Goal: Check status: Check status

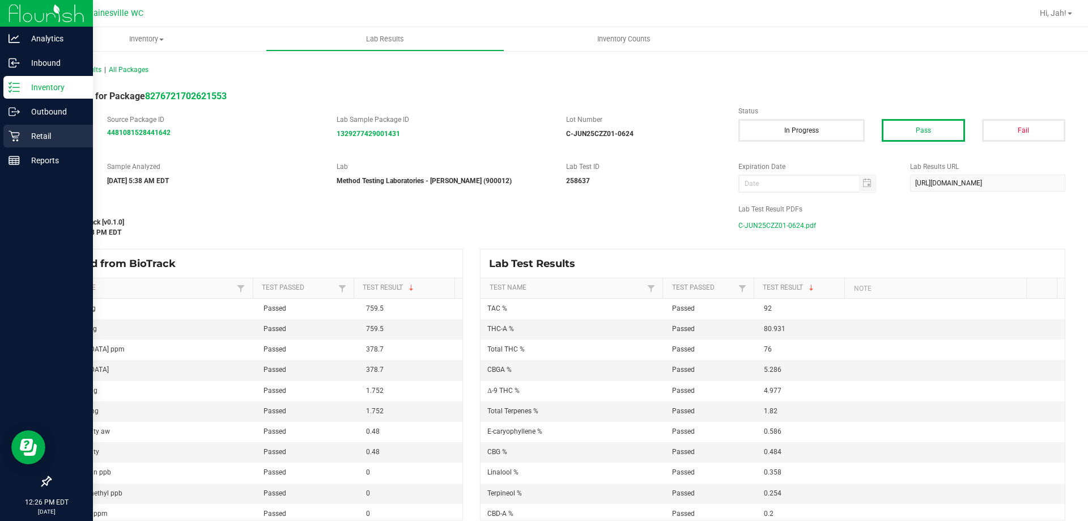
click at [18, 141] on icon at bounding box center [13, 135] width 11 height 11
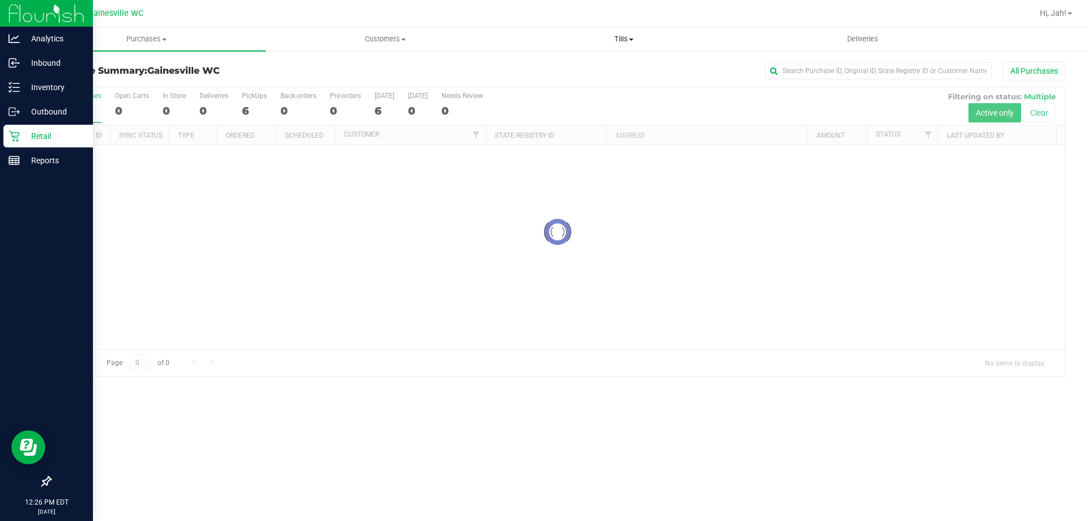
click at [629, 40] on span at bounding box center [631, 40] width 5 height 2
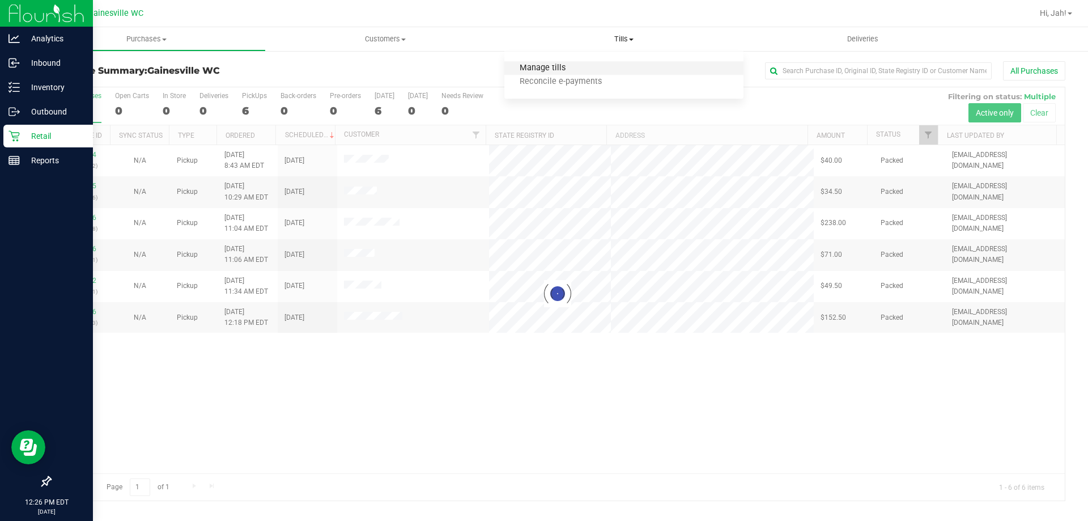
click at [554, 69] on span "Manage tills" at bounding box center [542, 68] width 76 height 10
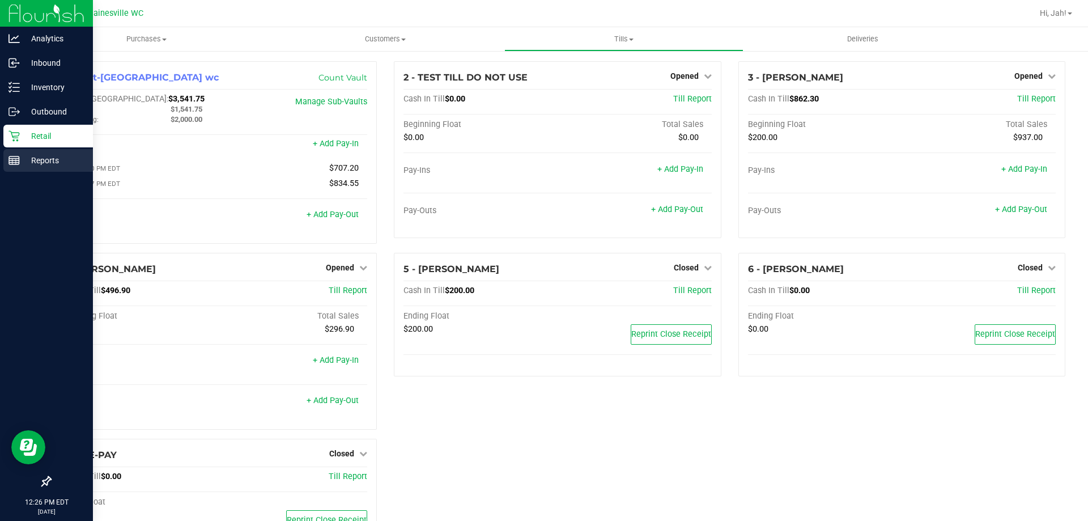
click at [57, 156] on p "Reports" at bounding box center [54, 160] width 68 height 14
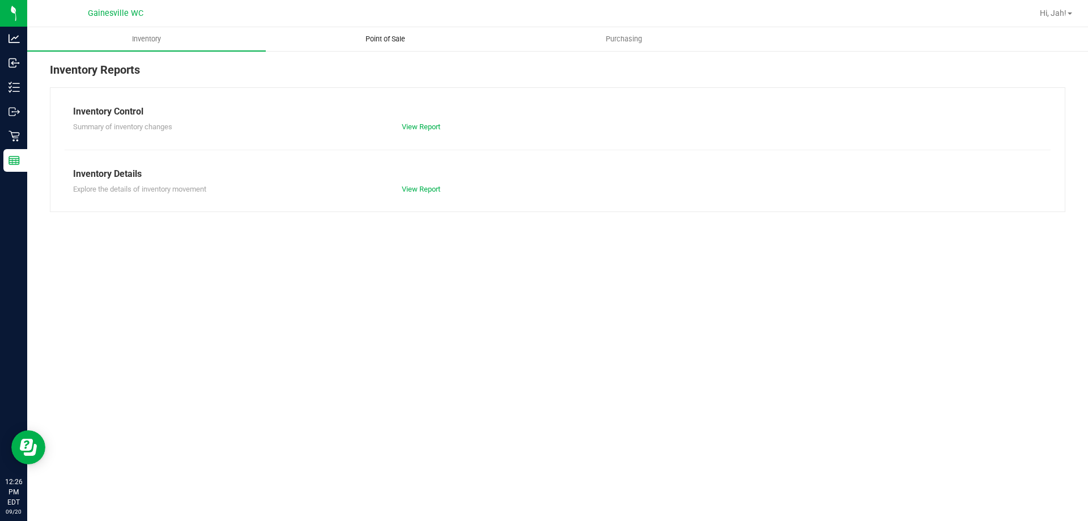
click at [412, 42] on span "Point of Sale" at bounding box center [385, 39] width 70 height 10
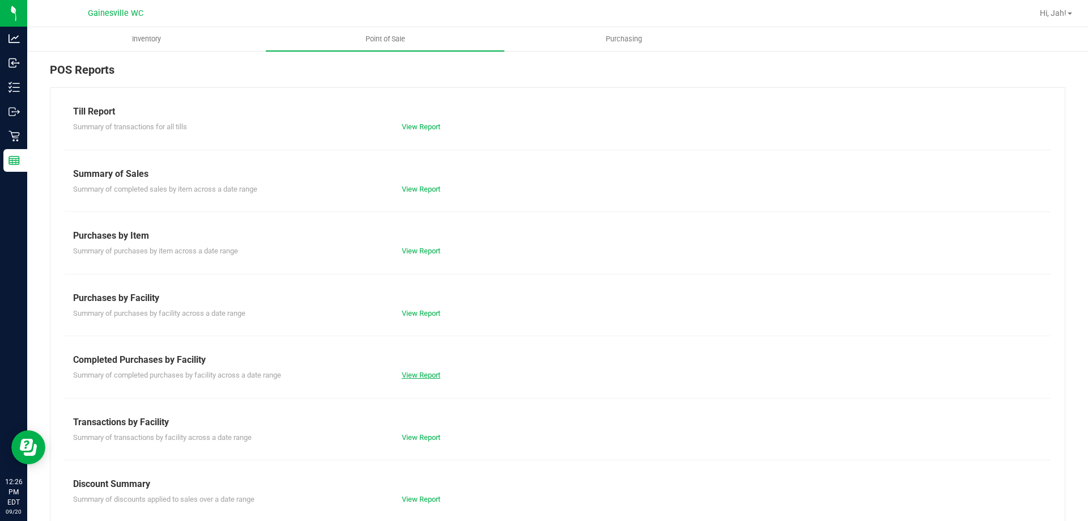
click at [432, 378] on link "View Report" at bounding box center [421, 374] width 39 height 8
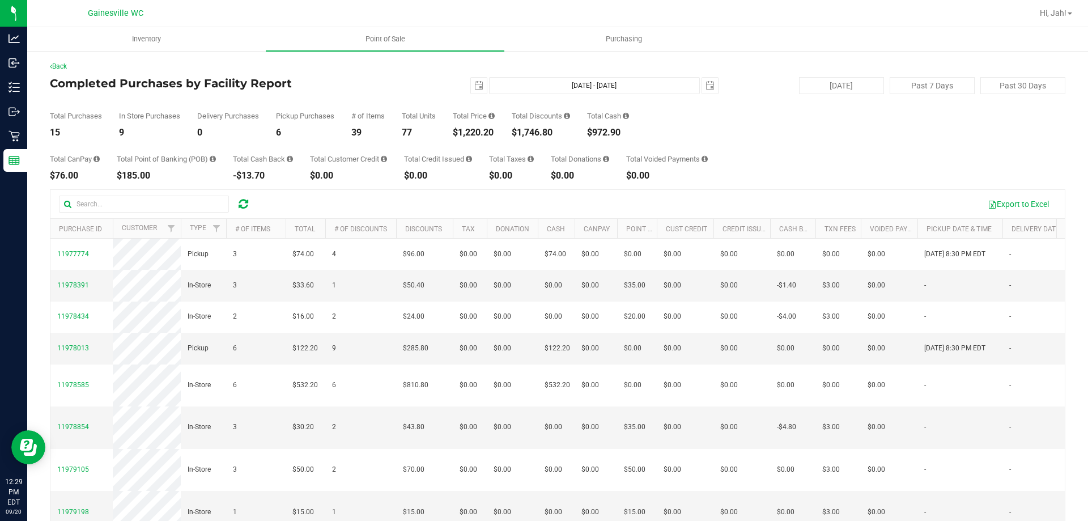
click at [757, 109] on div "Total Purchases 15 In Store Purchases 9 Delivery Purchases 0 Pickup Purchases 6…" at bounding box center [557, 115] width 1015 height 43
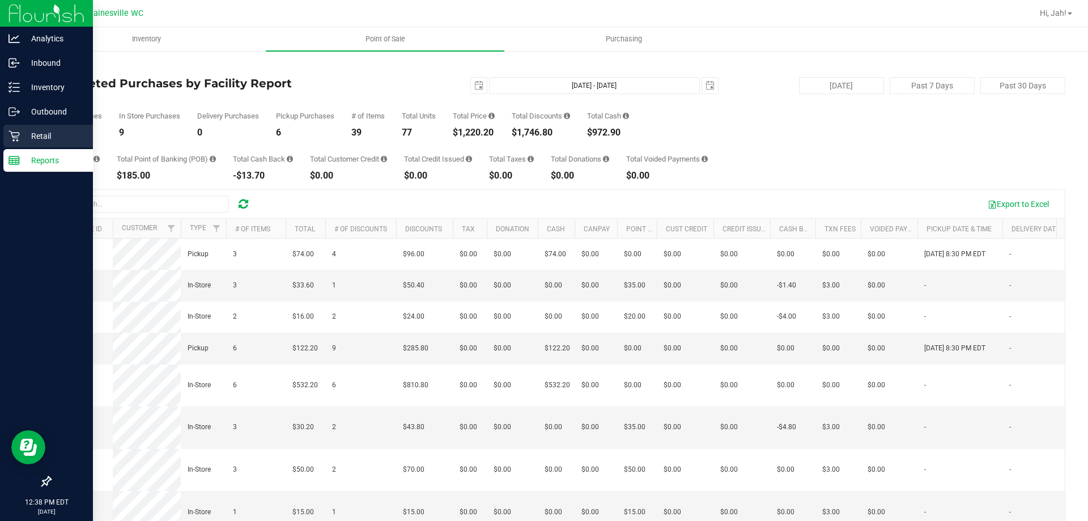
click at [32, 133] on p "Retail" at bounding box center [54, 136] width 68 height 14
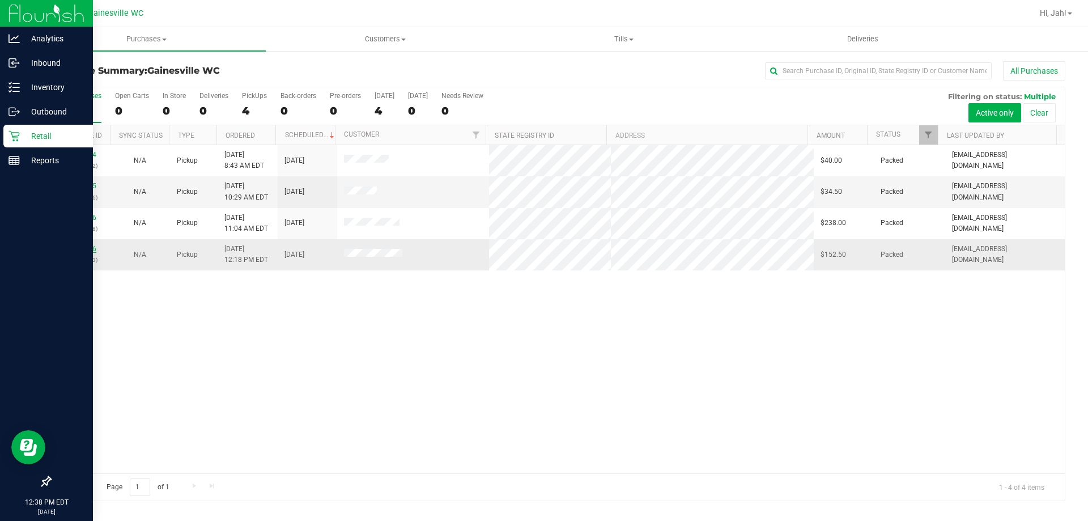
click at [84, 250] on link "11979436" at bounding box center [81, 249] width 32 height 8
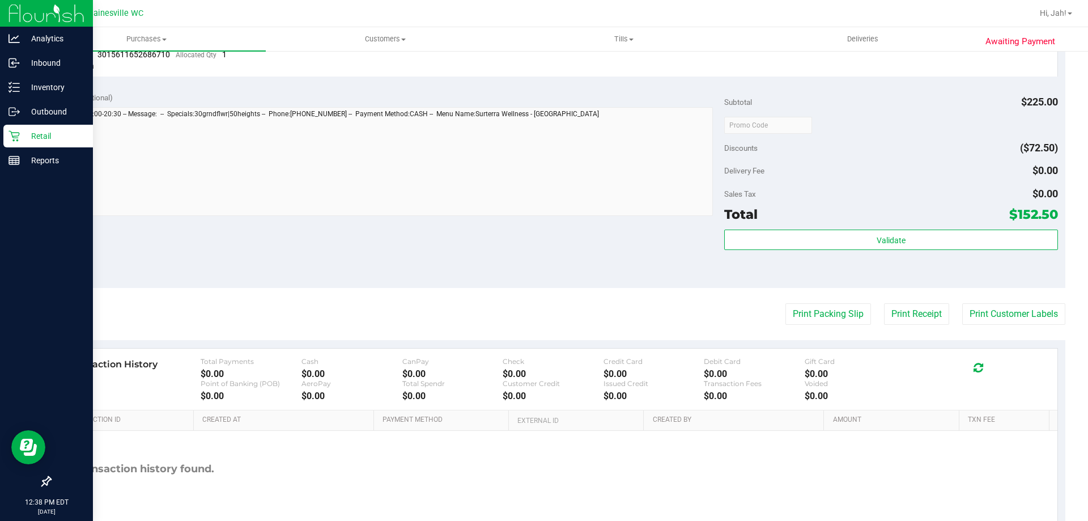
scroll to position [453, 0]
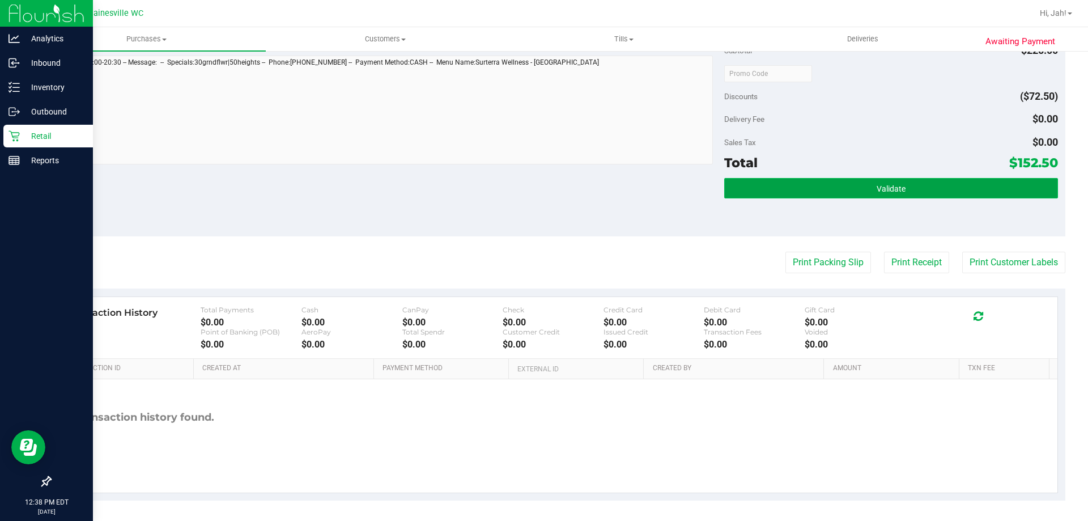
click at [876, 192] on span "Validate" at bounding box center [890, 188] width 29 height 9
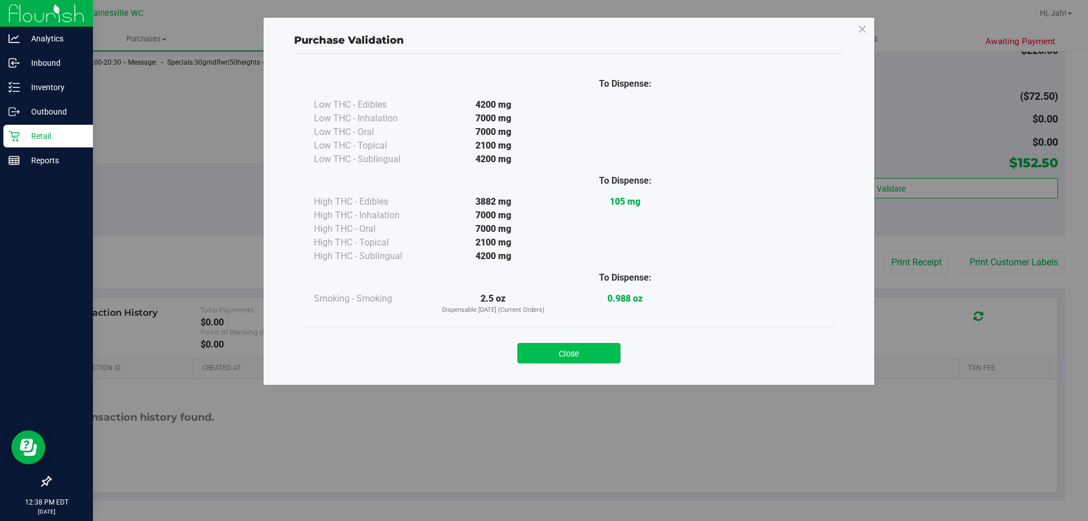
click at [571, 352] on button "Close" at bounding box center [568, 353] width 103 height 20
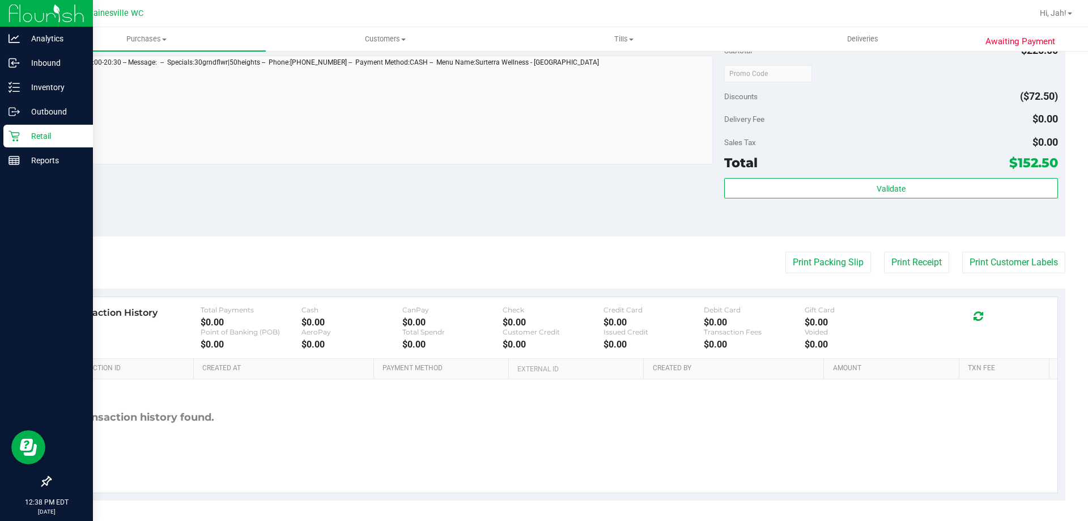
click at [22, 144] on div "Retail" at bounding box center [47, 136] width 89 height 23
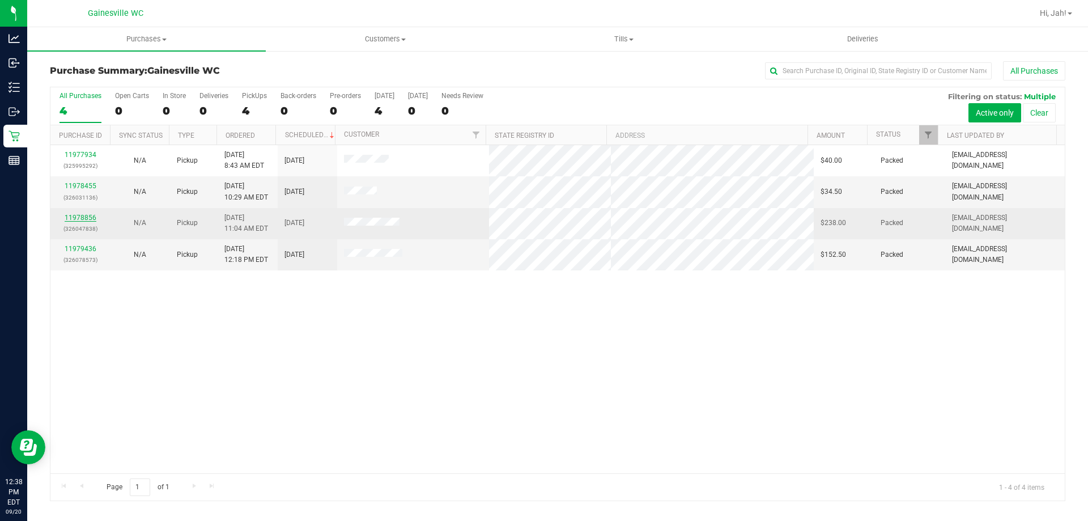
click at [89, 219] on link "11978856" at bounding box center [81, 218] width 32 height 8
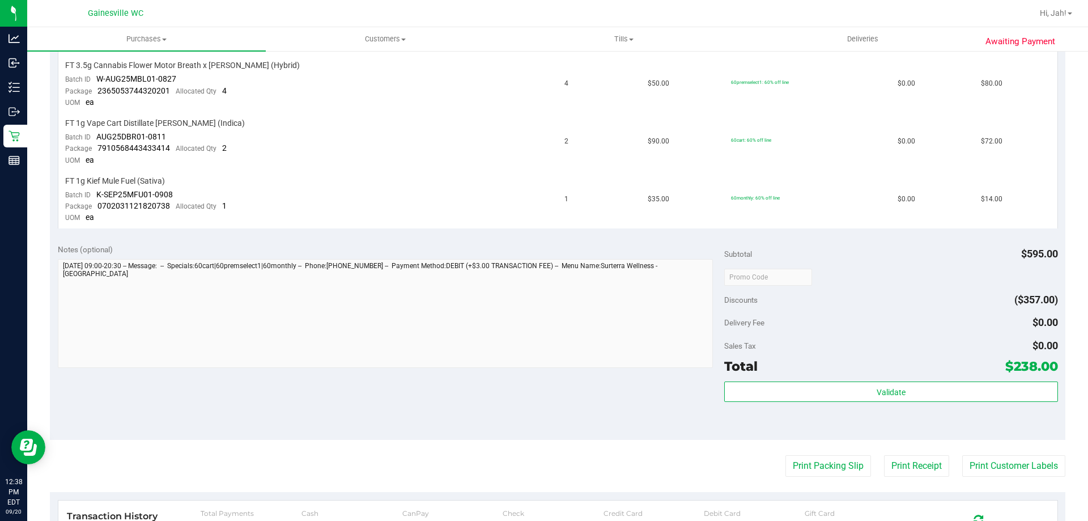
scroll to position [510, 0]
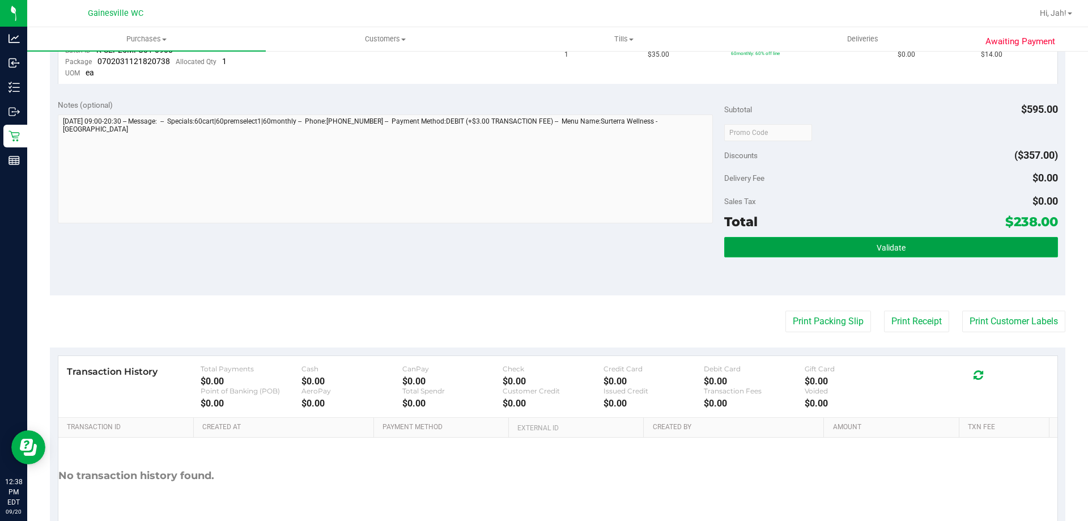
click at [866, 250] on button "Validate" at bounding box center [890, 247] width 333 height 20
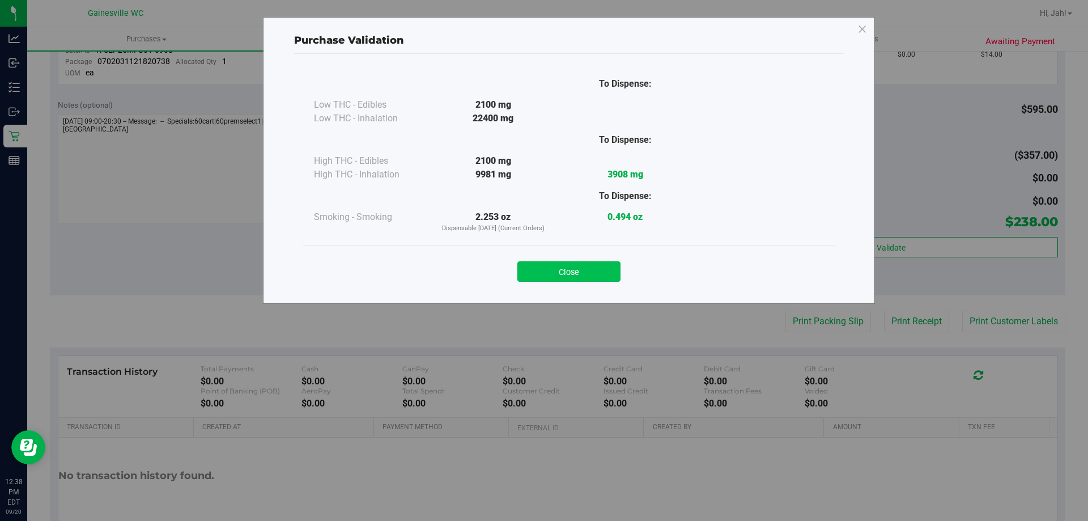
click at [545, 276] on button "Close" at bounding box center [568, 271] width 103 height 20
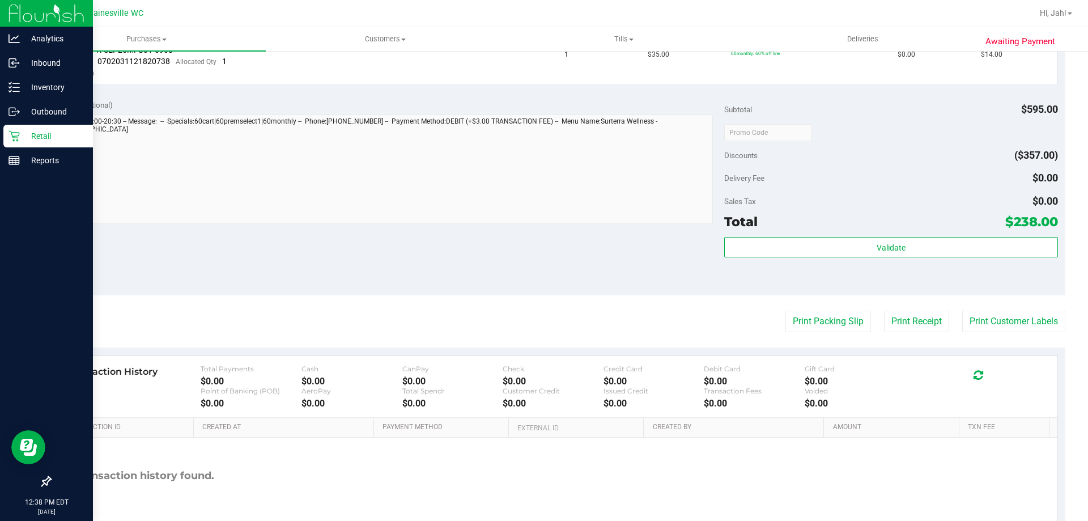
click at [32, 142] on p "Retail" at bounding box center [54, 136] width 68 height 14
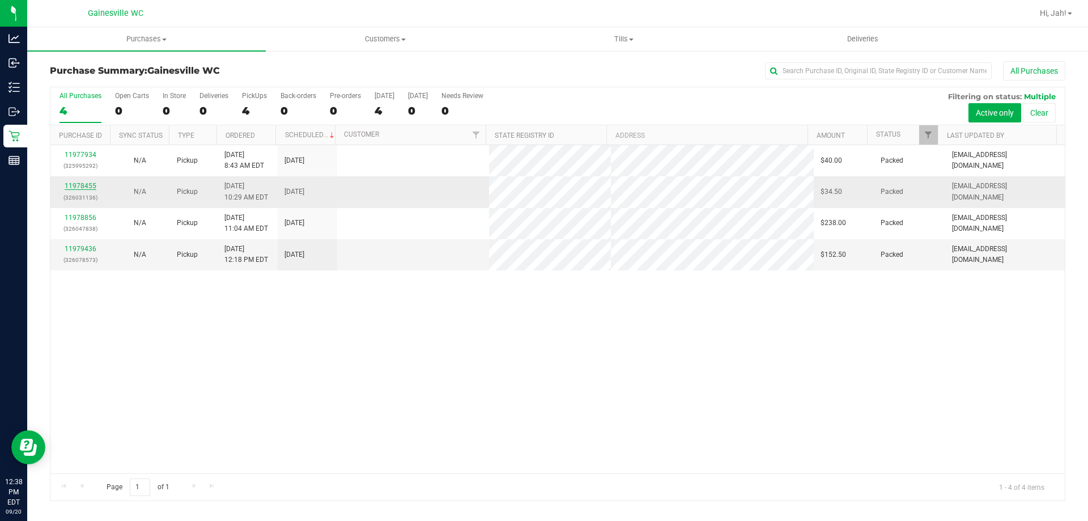
click at [82, 185] on link "11978455" at bounding box center [81, 186] width 32 height 8
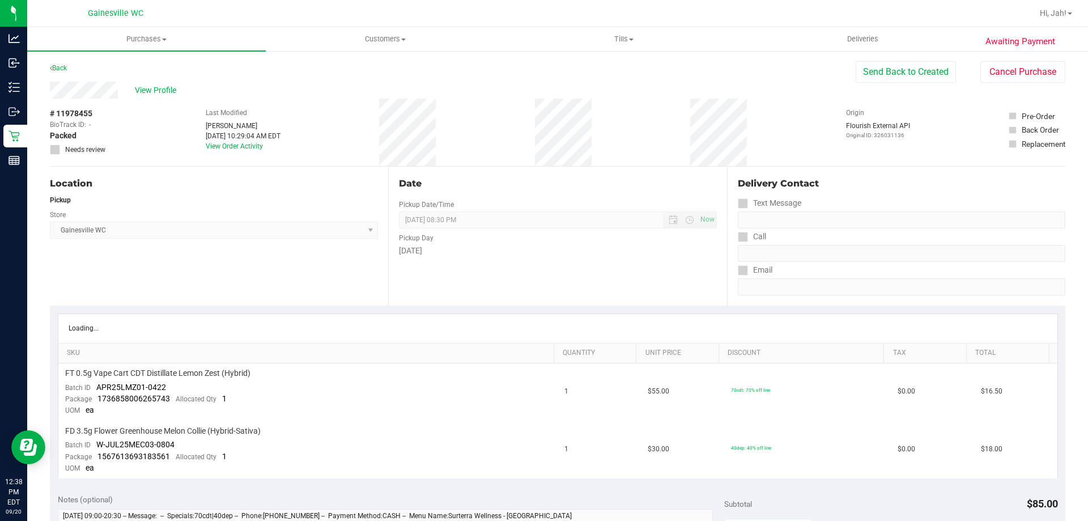
scroll to position [227, 0]
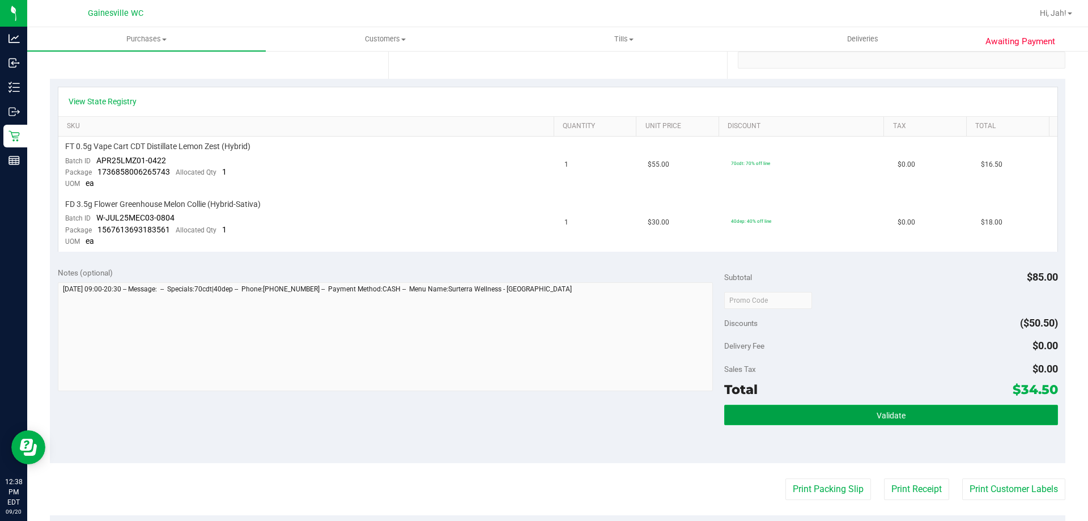
click at [866, 408] on button "Validate" at bounding box center [890, 414] width 333 height 20
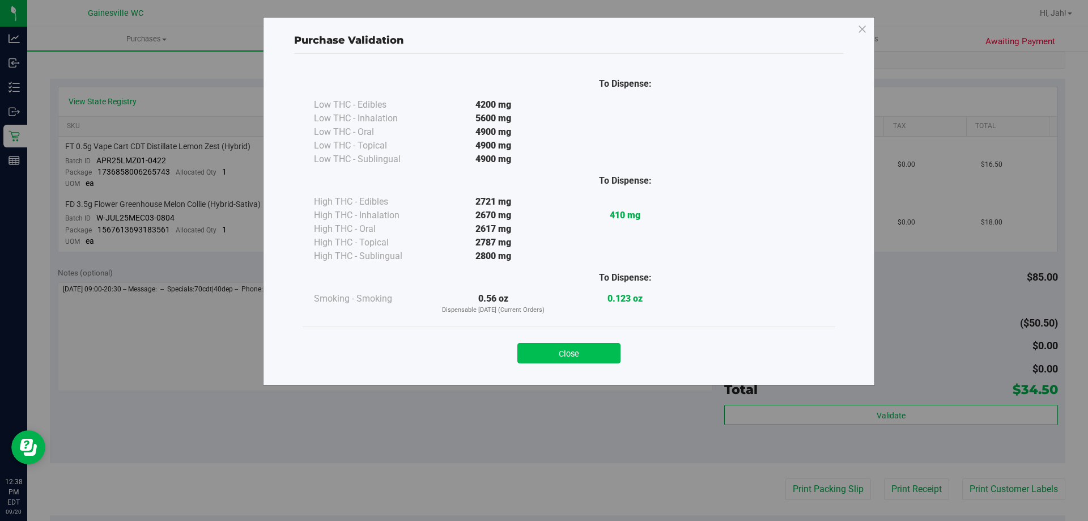
click at [591, 359] on button "Close" at bounding box center [568, 353] width 103 height 20
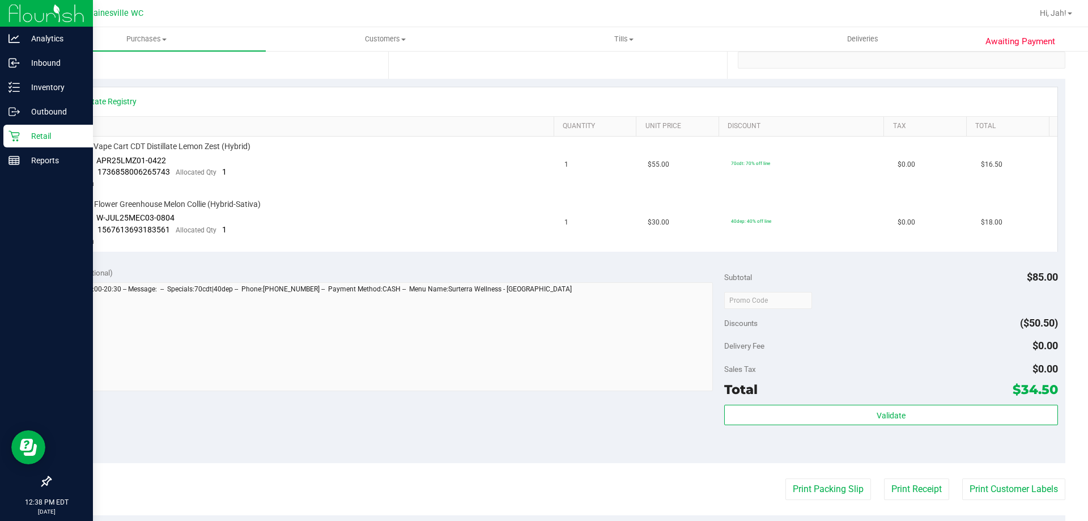
click at [21, 141] on p "Retail" at bounding box center [54, 136] width 68 height 14
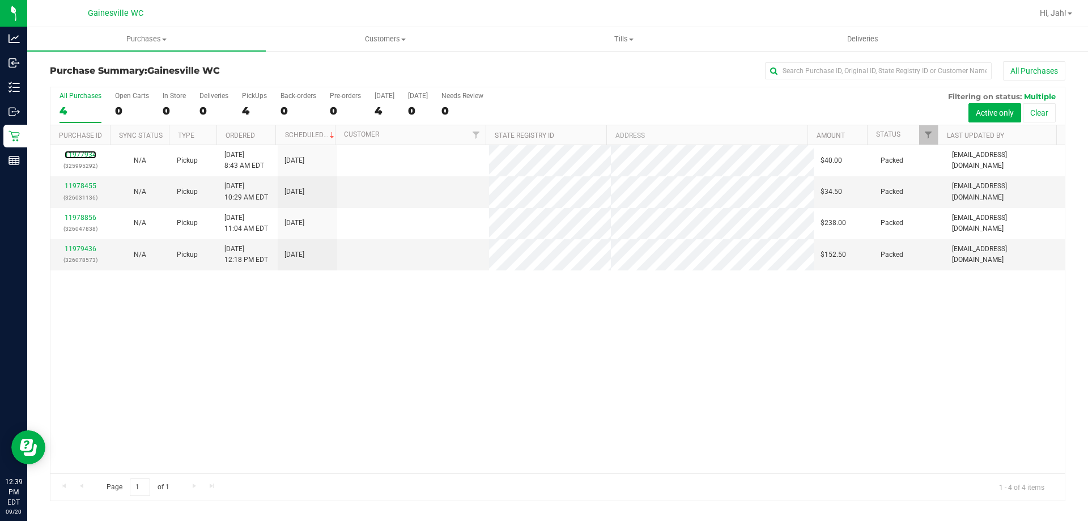
click at [87, 155] on link "11977934" at bounding box center [81, 155] width 32 height 8
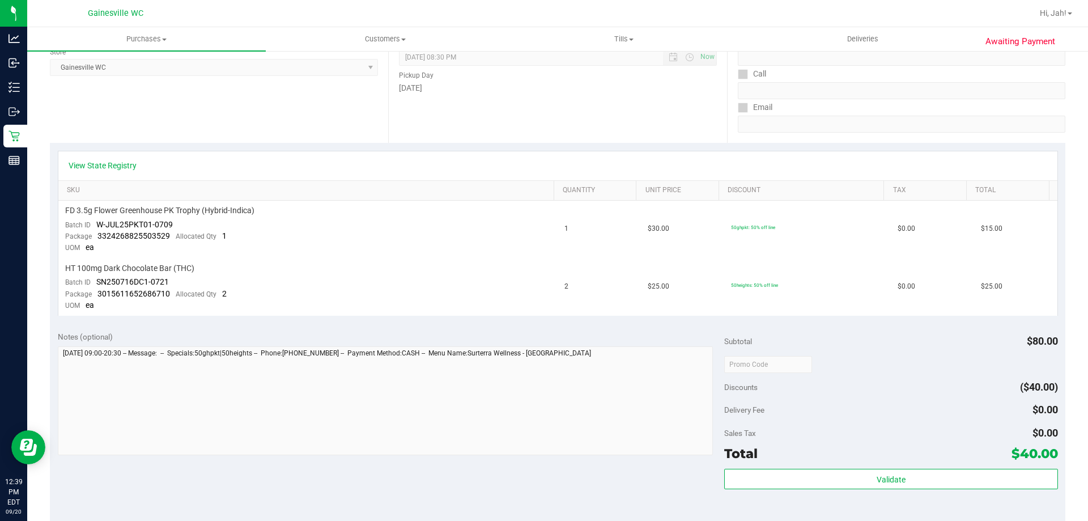
scroll to position [283, 0]
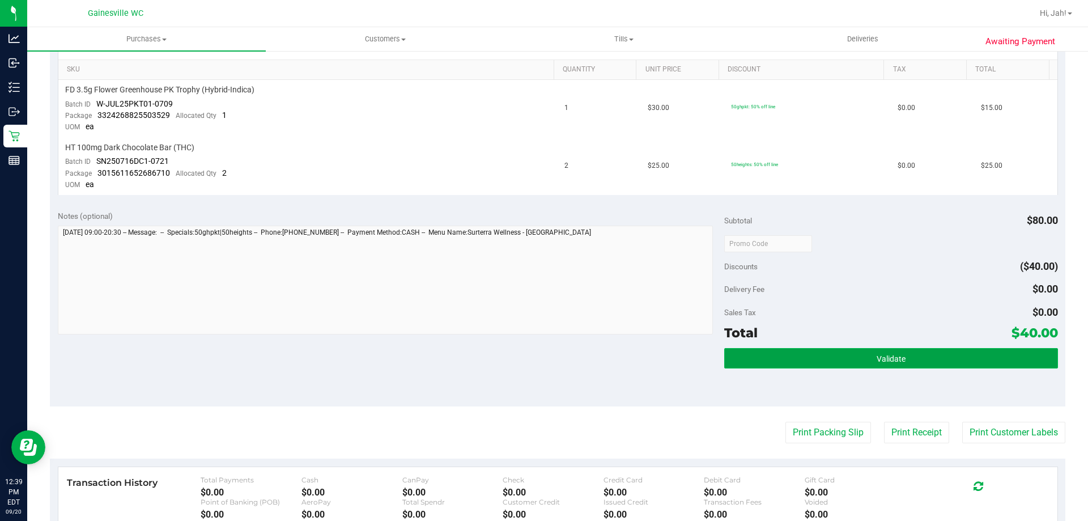
click at [915, 362] on button "Validate" at bounding box center [890, 358] width 333 height 20
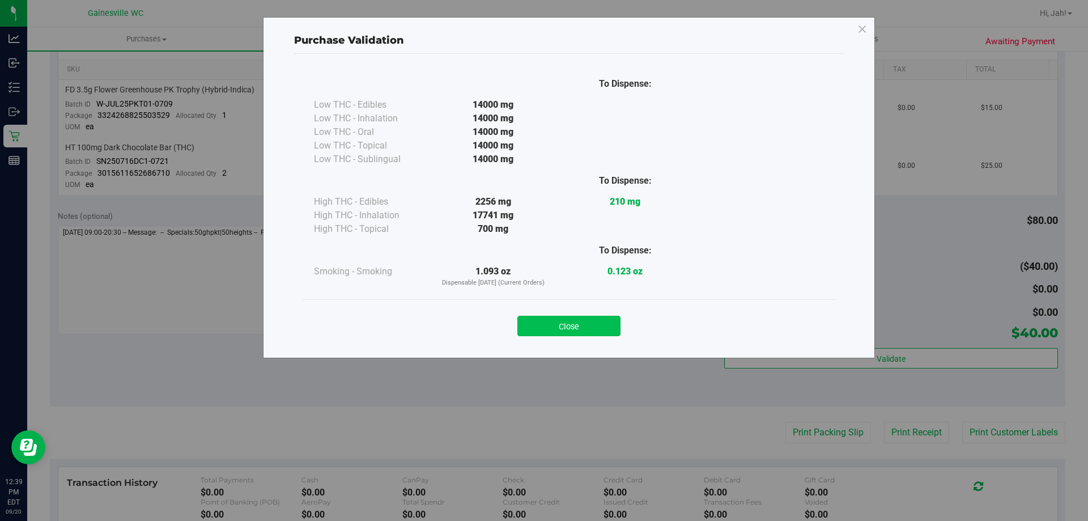
click at [558, 323] on button "Close" at bounding box center [568, 325] width 103 height 20
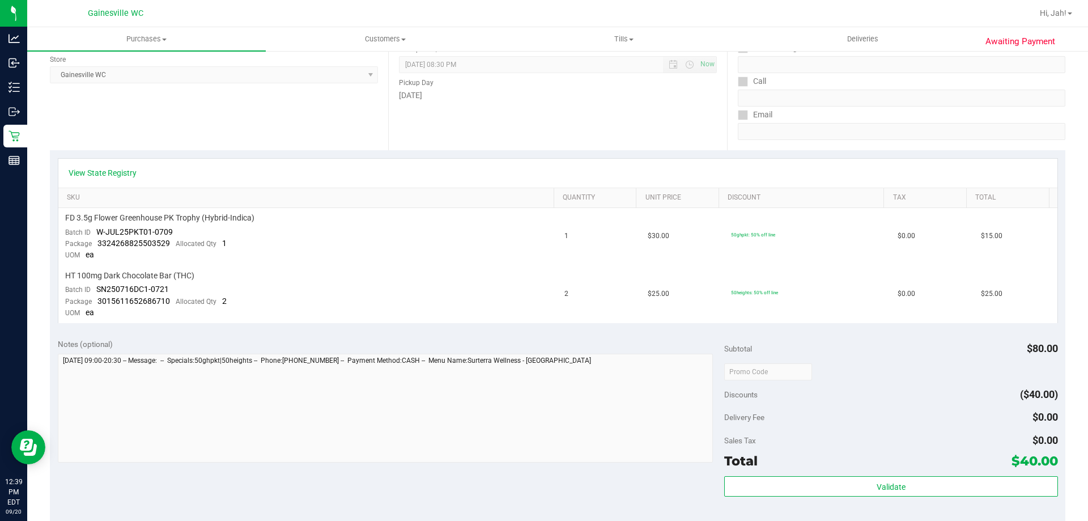
scroll to position [0, 0]
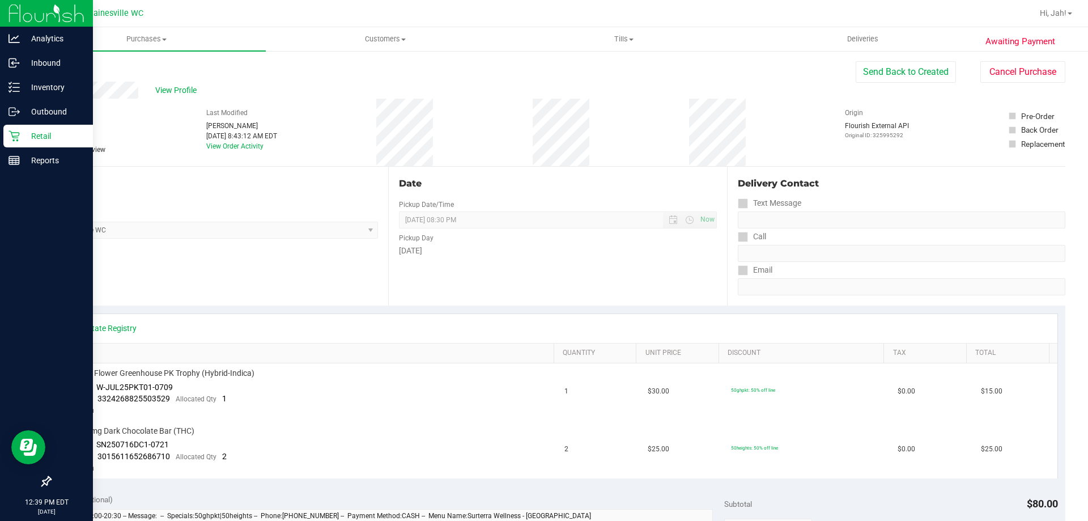
click at [26, 140] on p "Retail" at bounding box center [54, 136] width 68 height 14
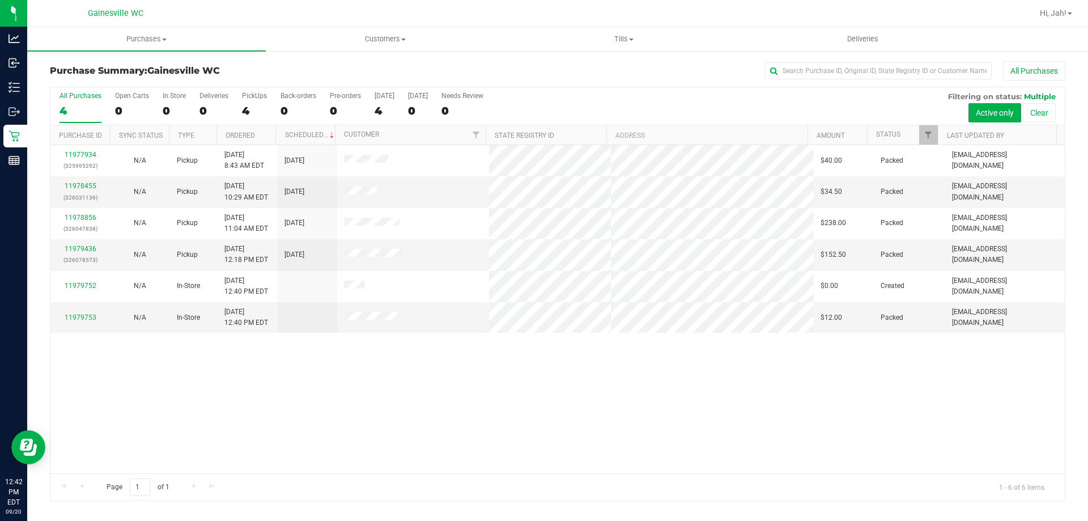
click at [629, 417] on div "11977934 (325995292) N/A Pickup [DATE] 8:43 AM EDT 9/20/2025 $40.00 Packed [EMA…" at bounding box center [557, 309] width 1014 height 328
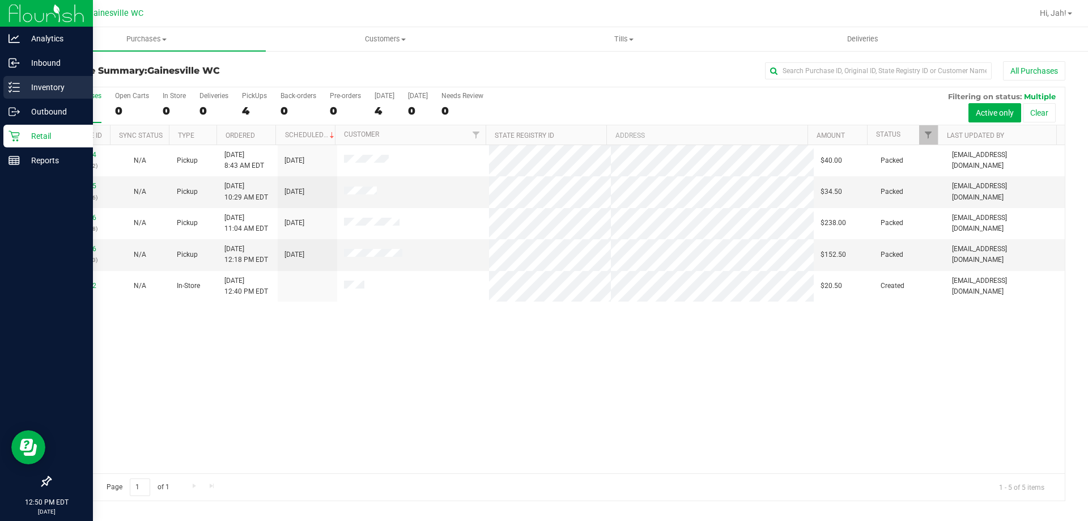
click at [14, 96] on div "Inventory" at bounding box center [47, 87] width 89 height 23
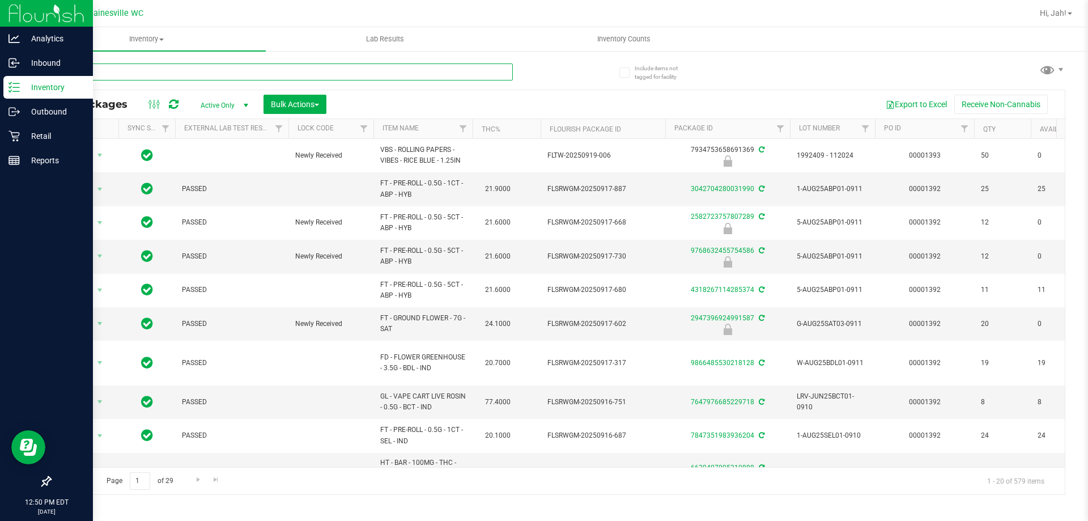
click at [204, 77] on input "text" at bounding box center [281, 71] width 463 height 17
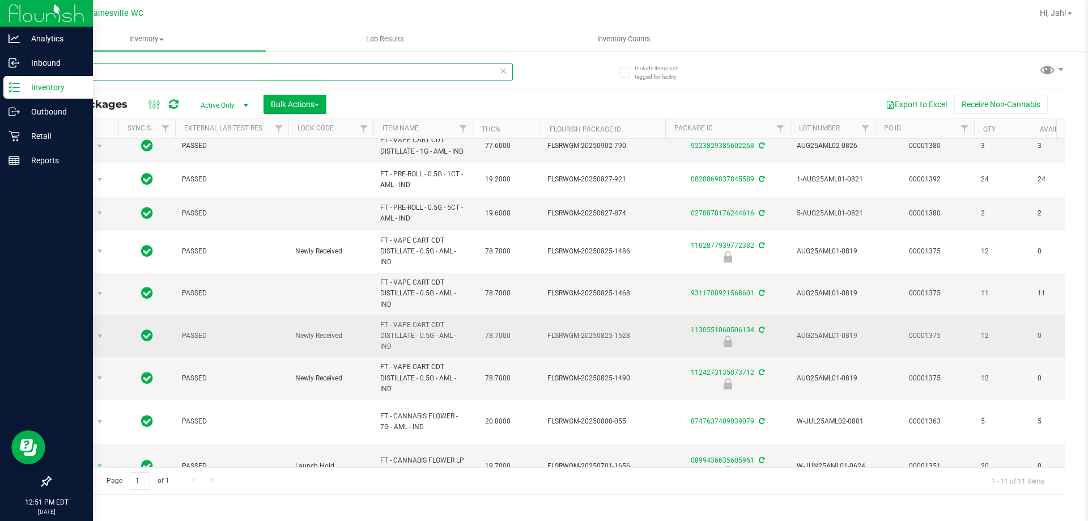
scroll to position [84, 0]
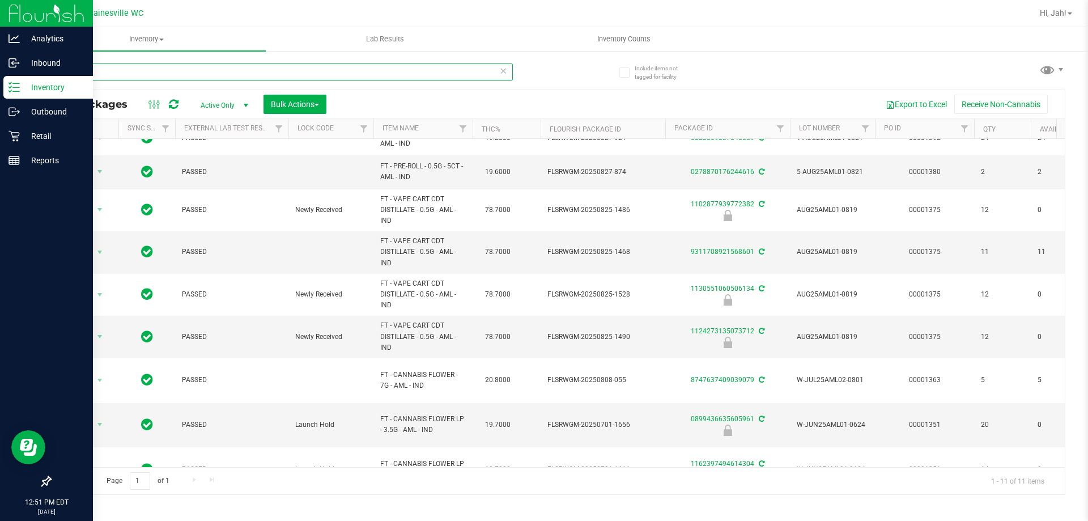
type input "aml"
